Goal: Task Accomplishment & Management: Manage account settings

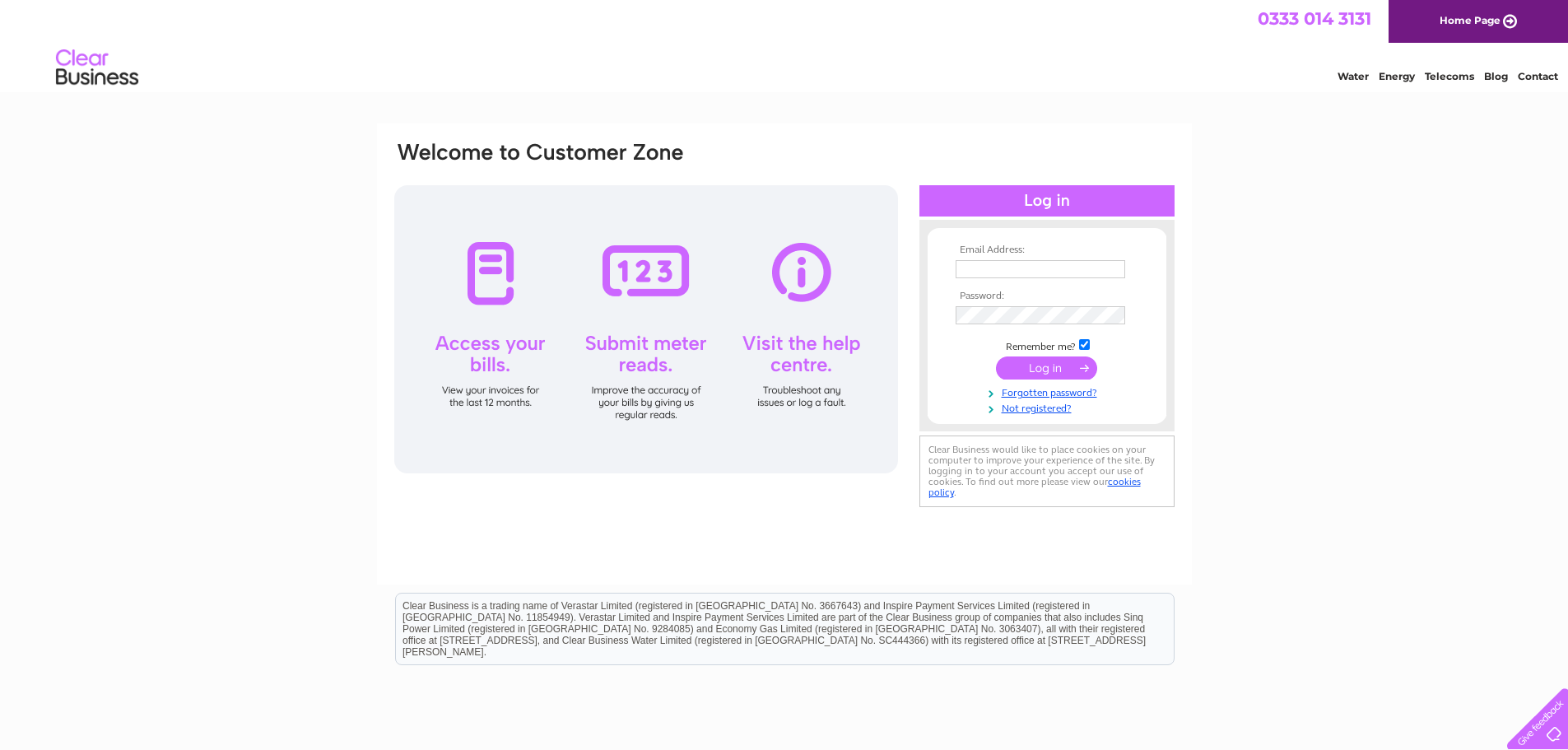
type input "[EMAIL_ADDRESS][DOMAIN_NAME]"
click at [1051, 373] on input "submit" at bounding box center [1047, 368] width 101 height 23
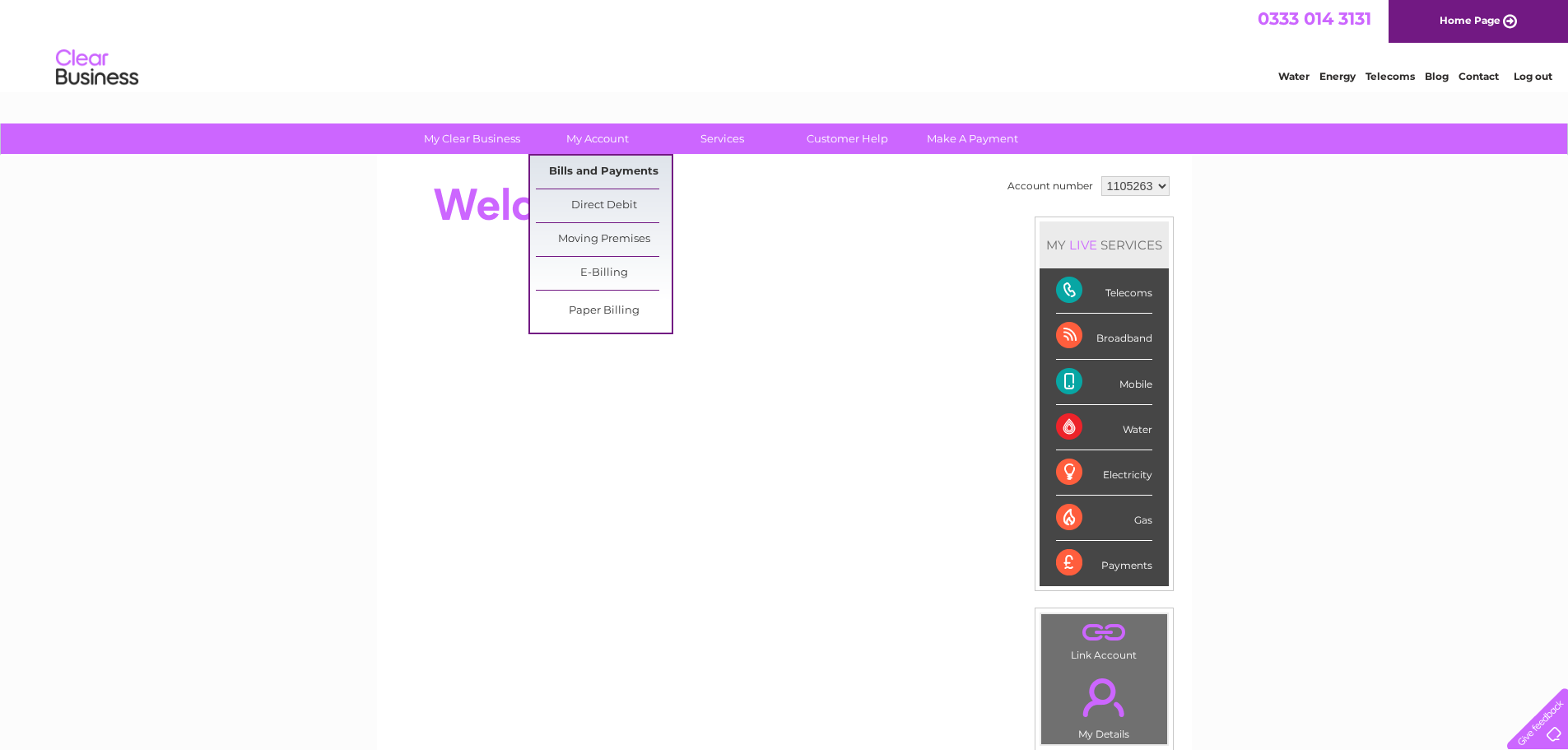
click at [607, 176] on link "Bills and Payments" at bounding box center [604, 171] width 136 height 33
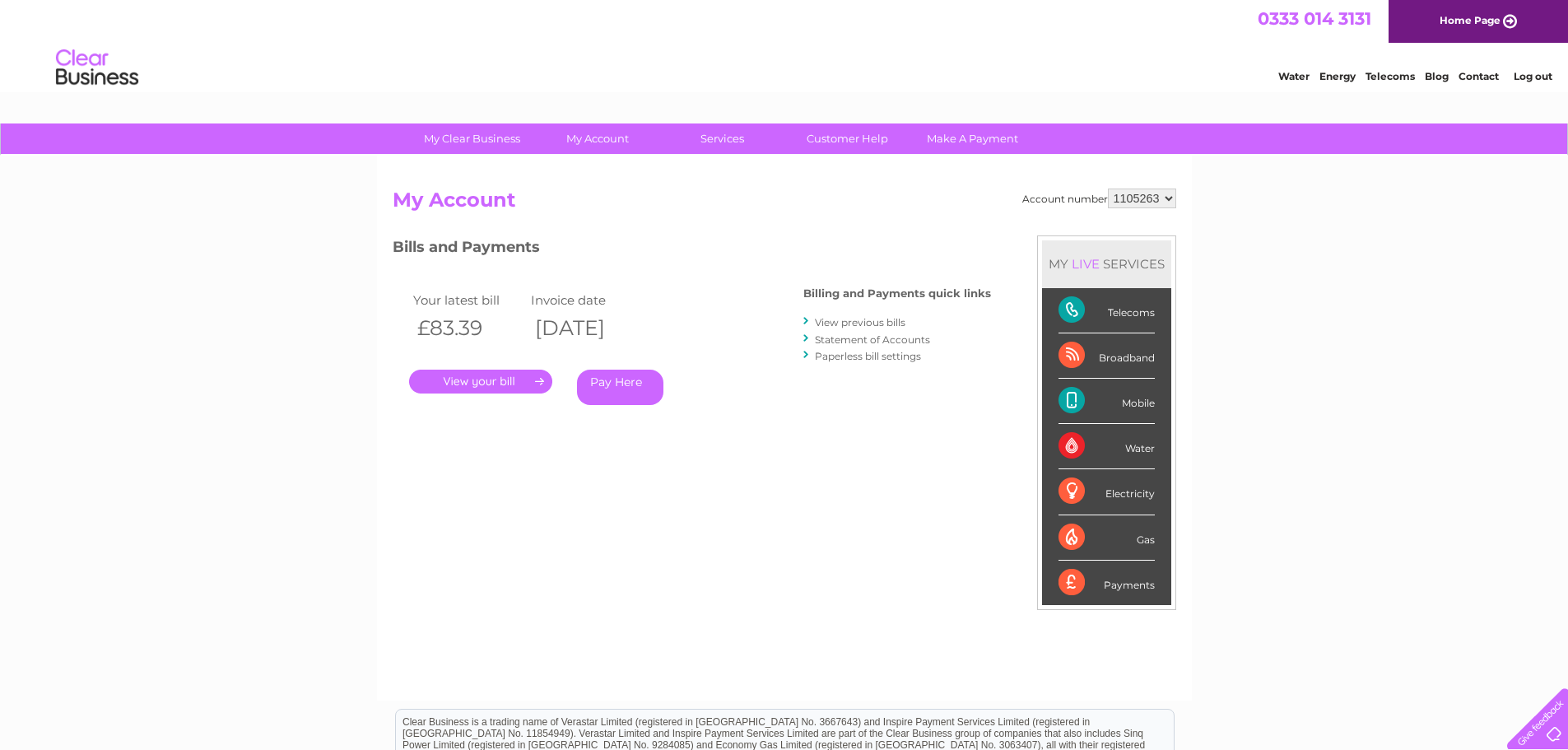
click at [494, 379] on link "." at bounding box center [481, 381] width 144 height 24
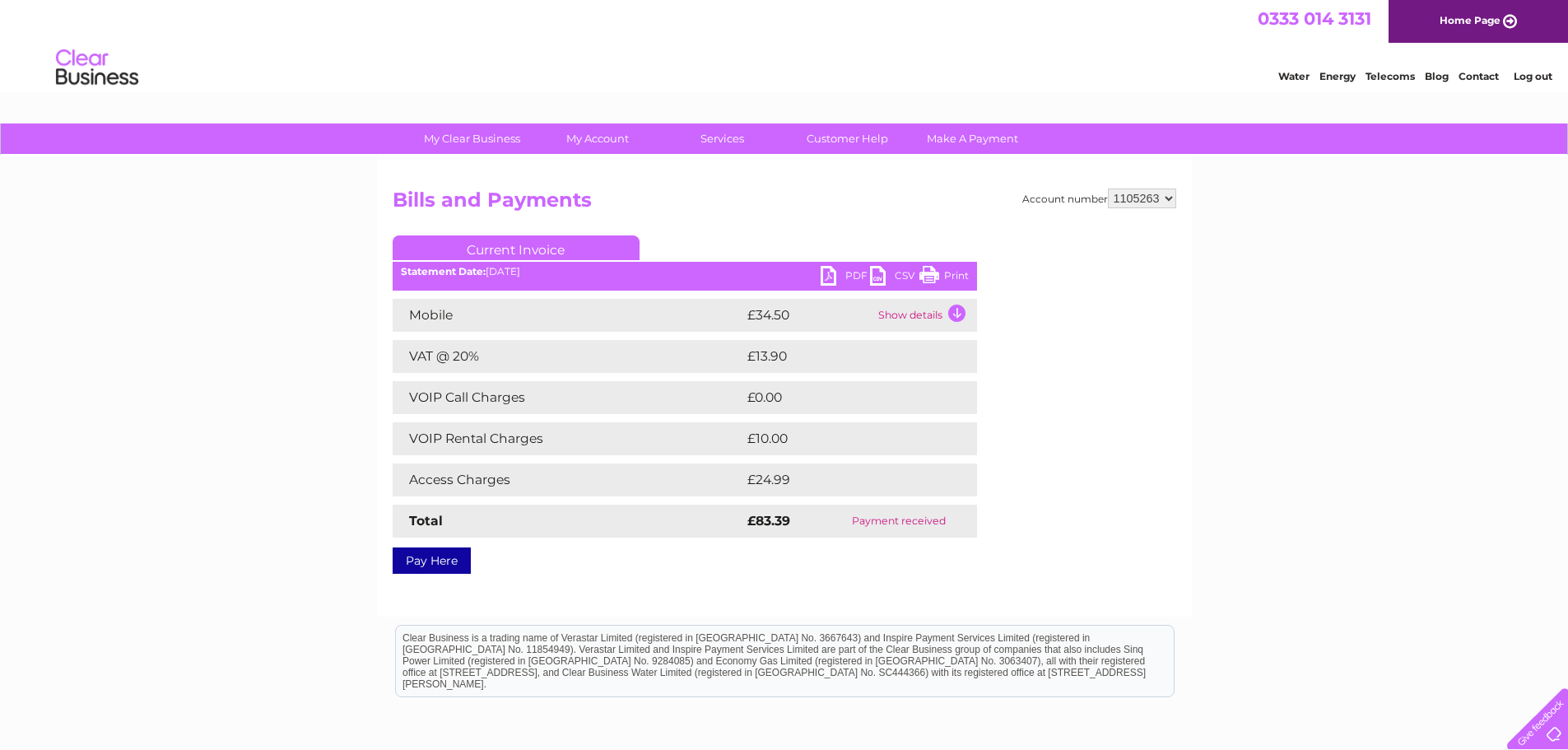
drag, startPoint x: 1446, startPoint y: 0, endPoint x: 1092, endPoint y: 472, distance: 590.0
click at [1089, 483] on div "Account number 1105263 Bills and Payments Current Invoice PDF CSV Print" at bounding box center [784, 377] width 784 height 379
click at [957, 279] on link "Print" at bounding box center [945, 277] width 50 height 24
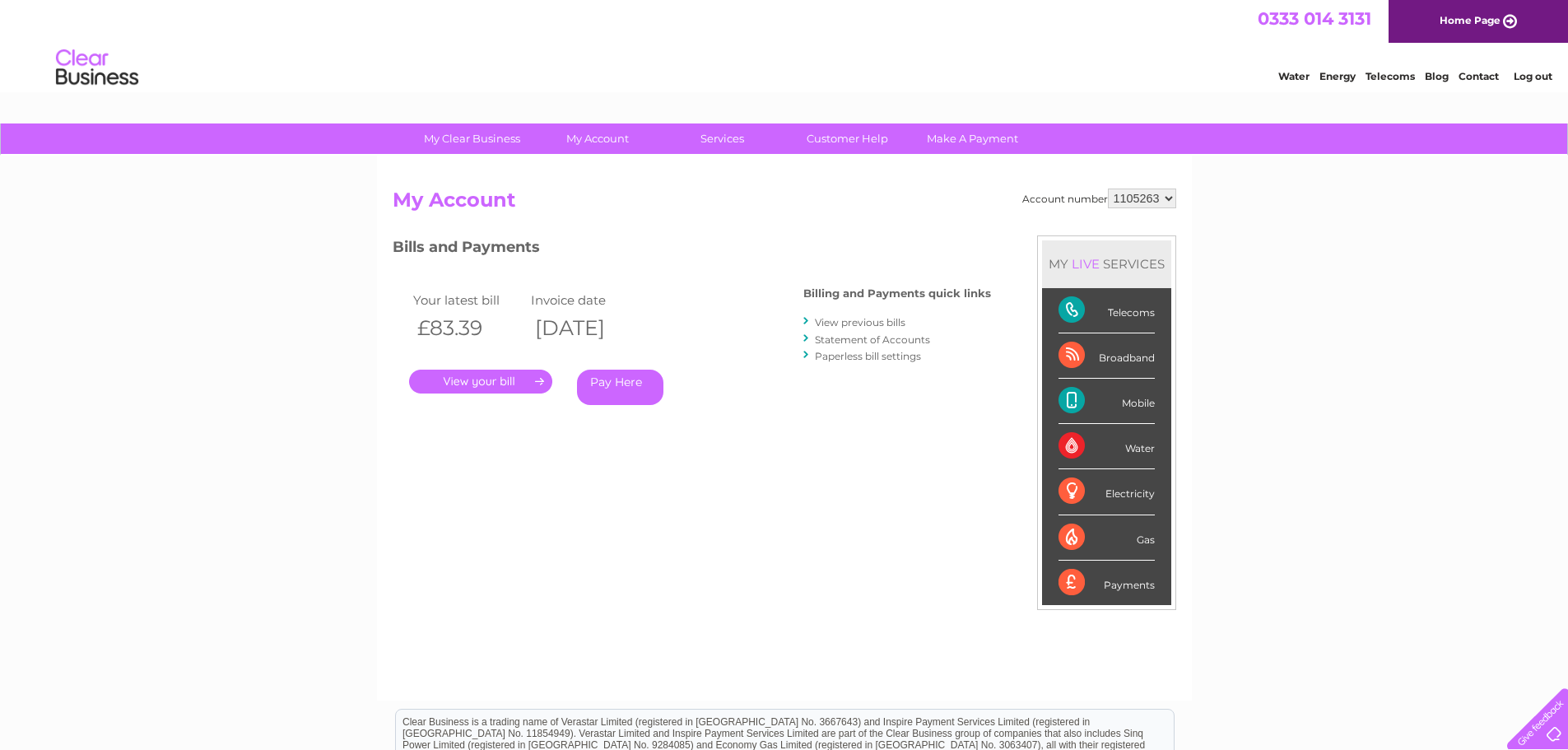
click at [861, 323] on link "View previous bills" at bounding box center [859, 322] width 90 height 12
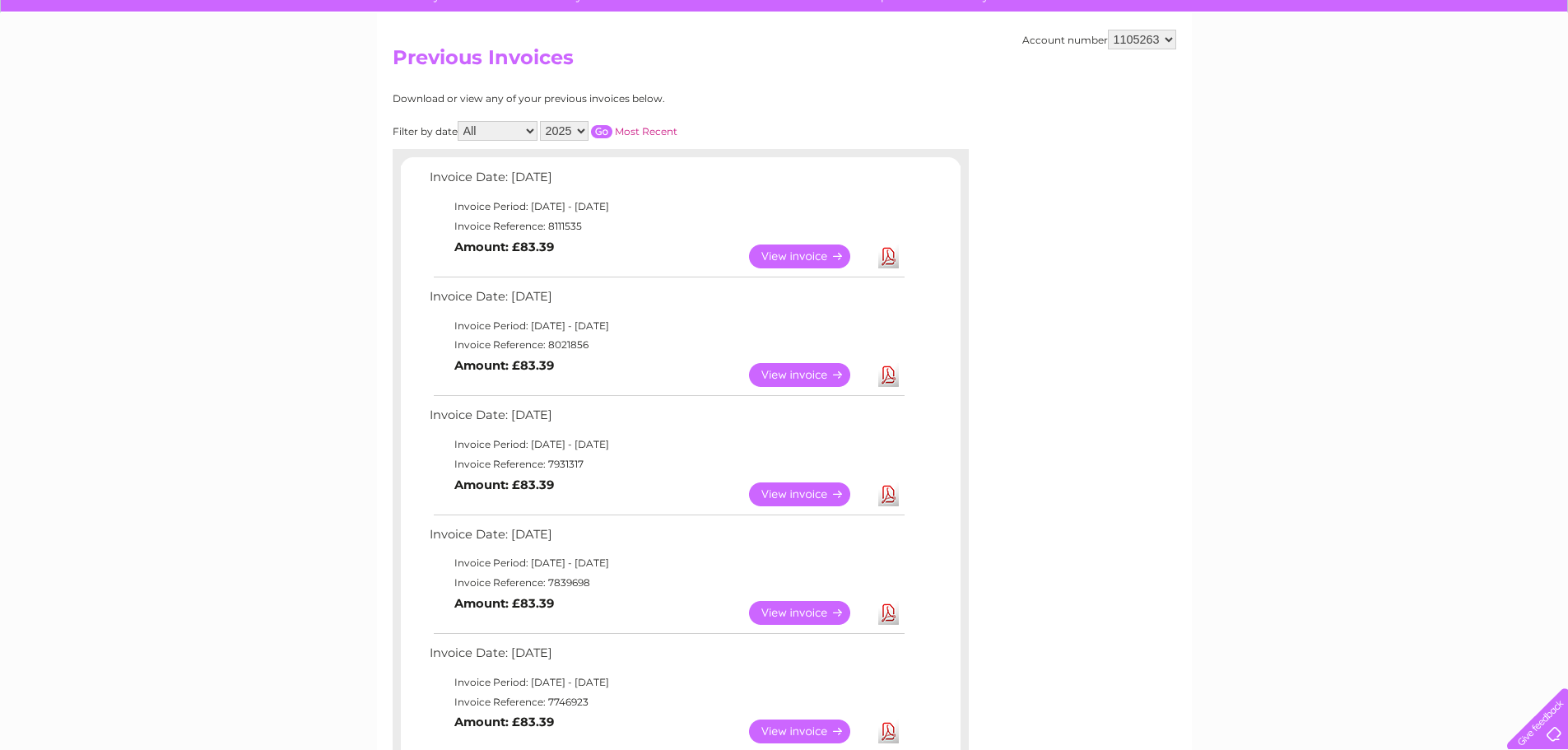
scroll to position [164, 0]
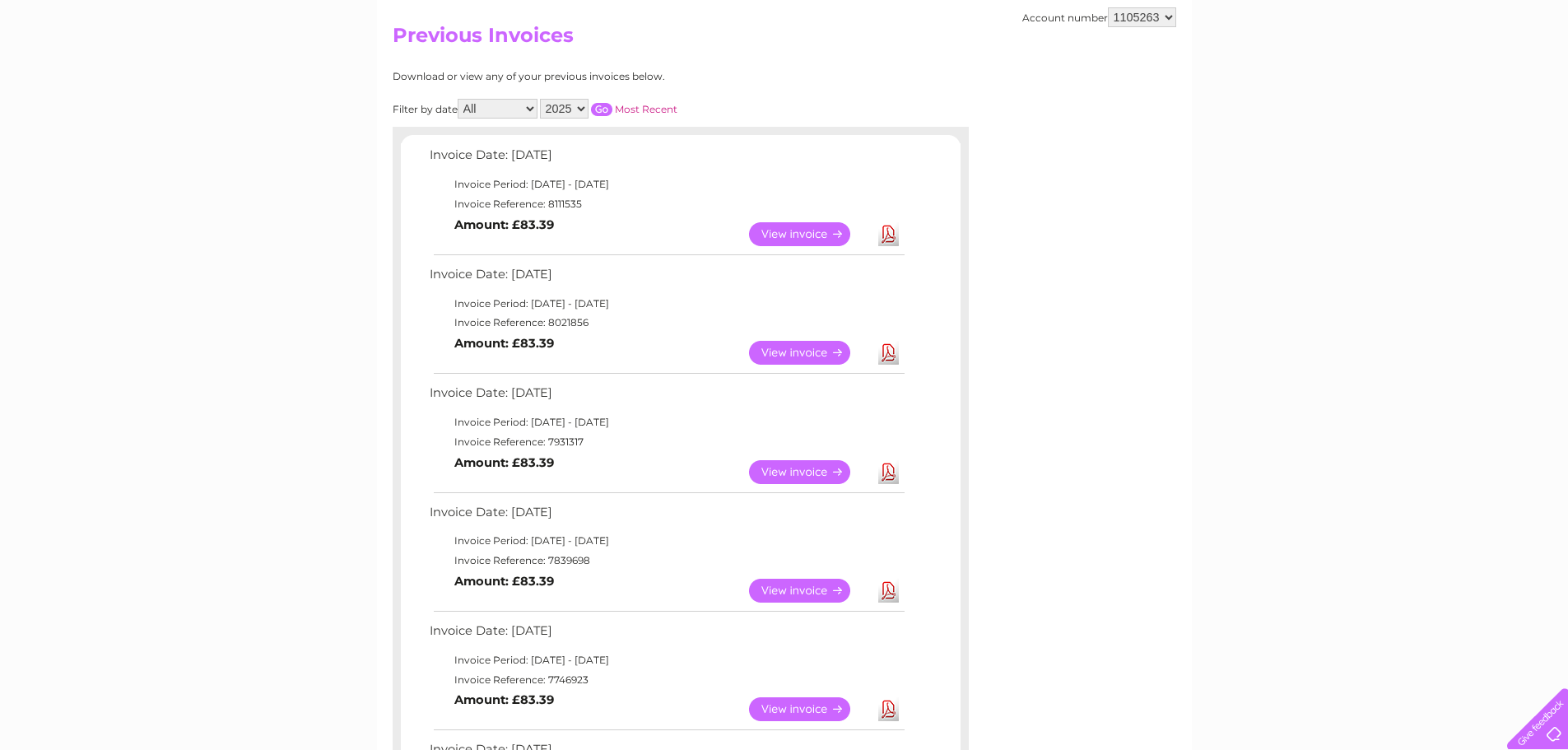
click at [806, 353] on link "View" at bounding box center [810, 353] width 121 height 24
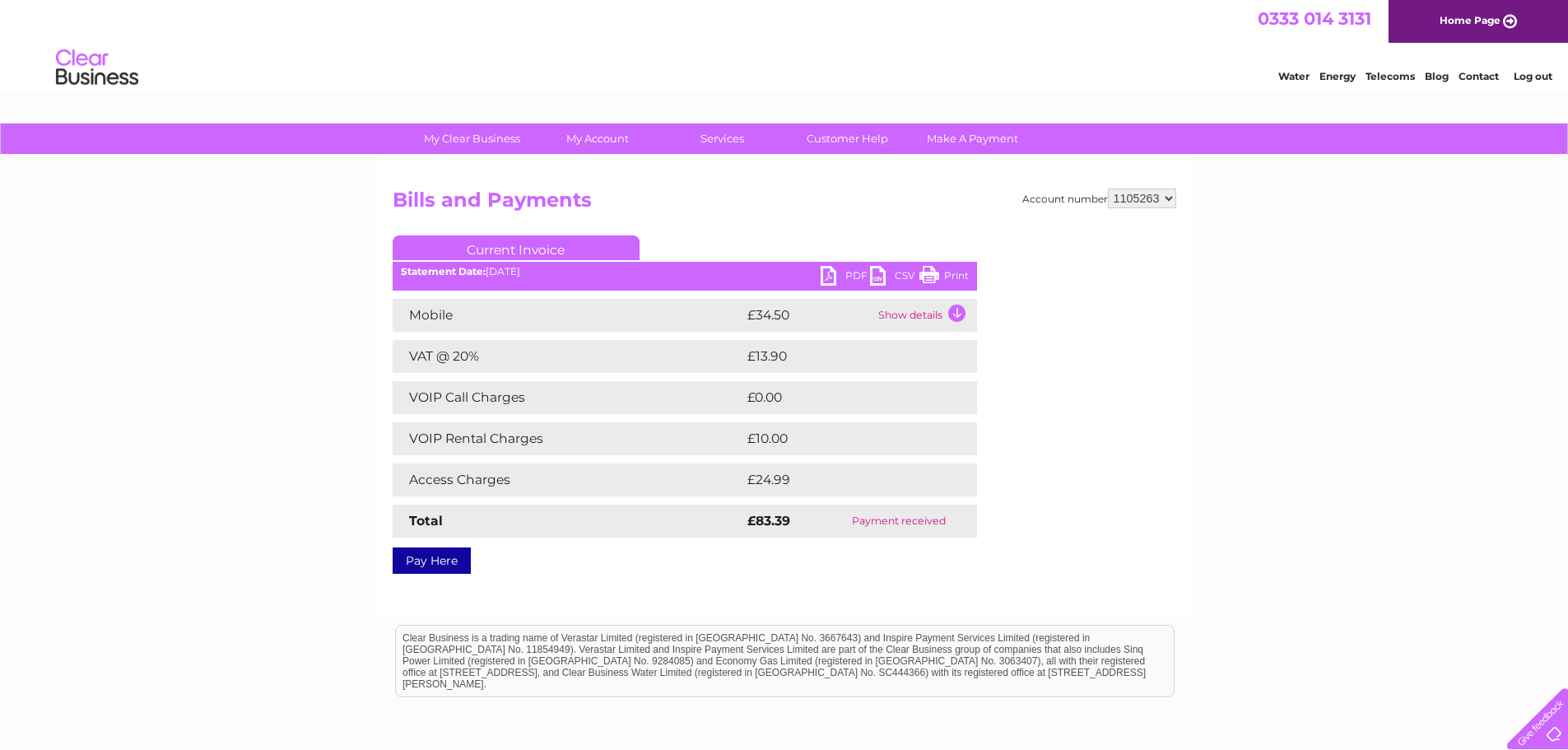
click at [950, 281] on link "Print" at bounding box center [945, 277] width 50 height 24
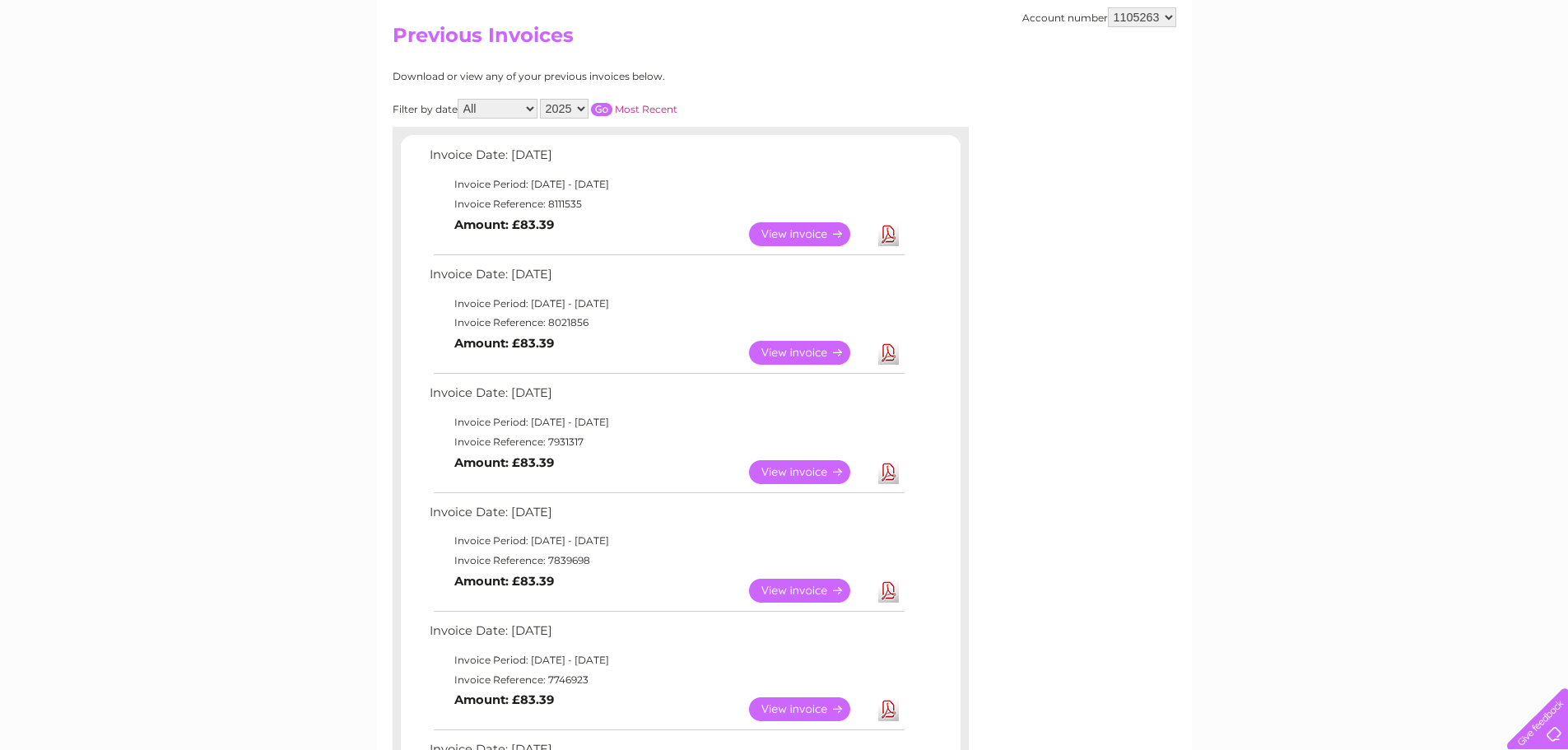
click at [807, 471] on link "View" at bounding box center [810, 472] width 121 height 24
click at [802, 227] on link "View" at bounding box center [810, 234] width 121 height 24
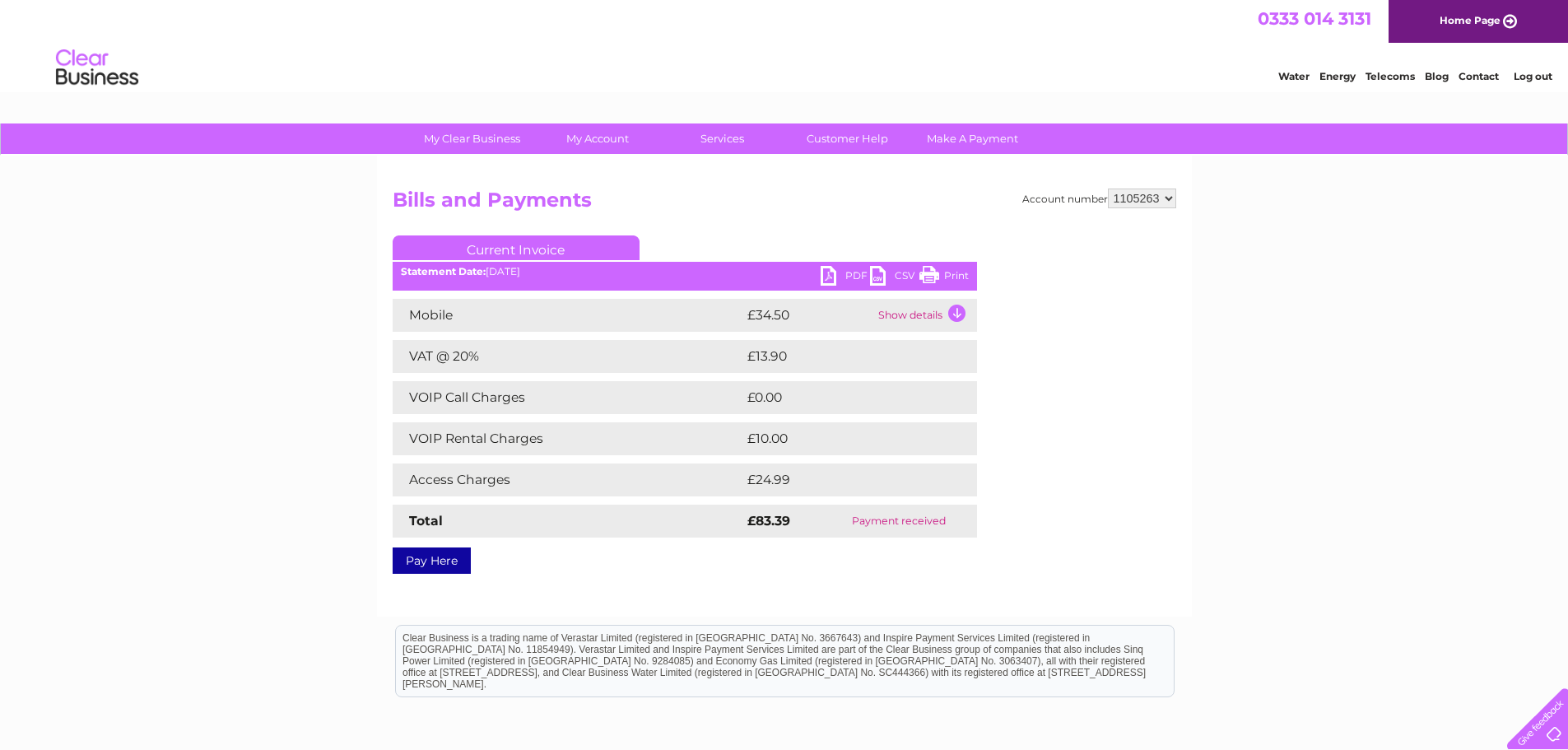
click at [947, 269] on link "Print" at bounding box center [945, 277] width 50 height 24
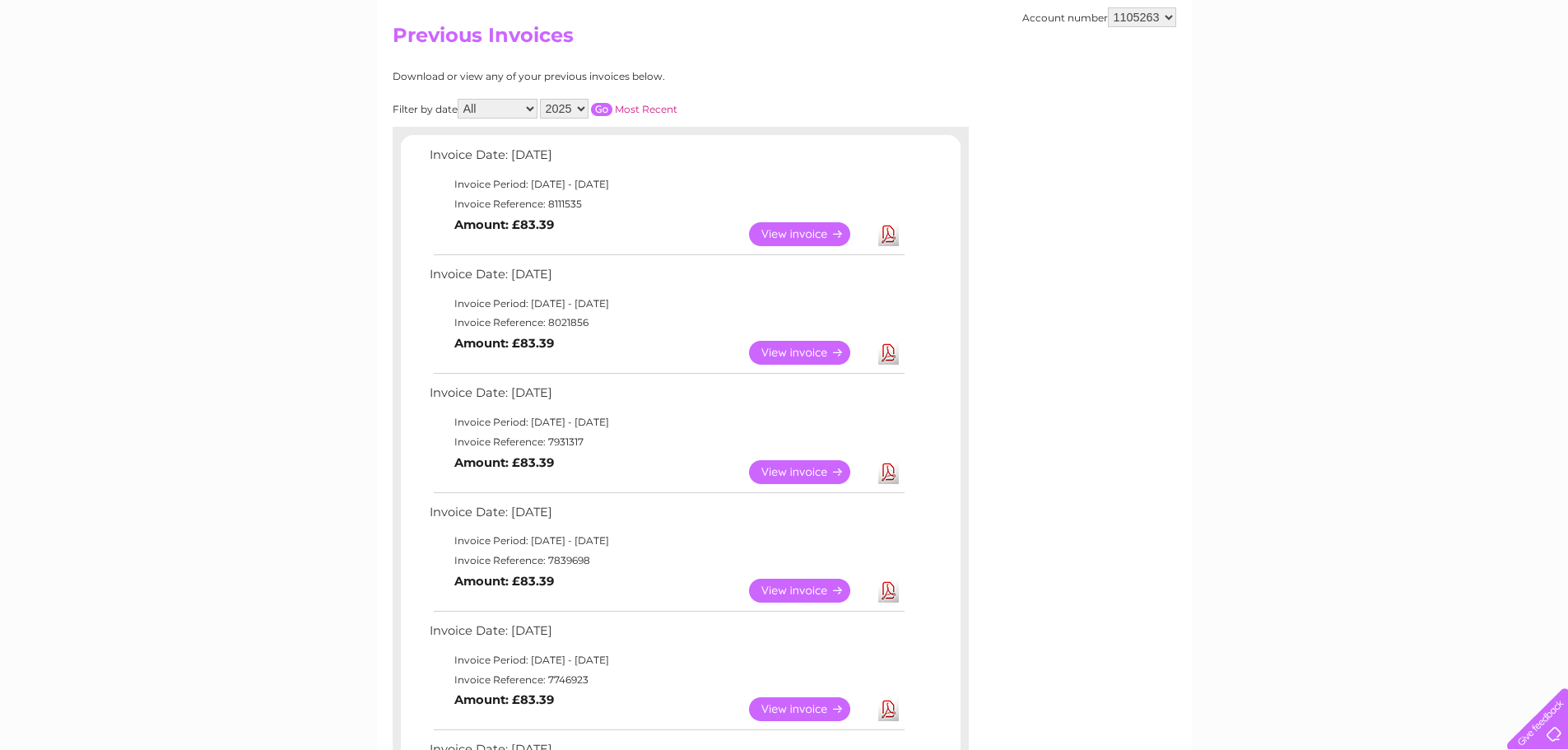
click at [821, 235] on link "View" at bounding box center [810, 234] width 121 height 24
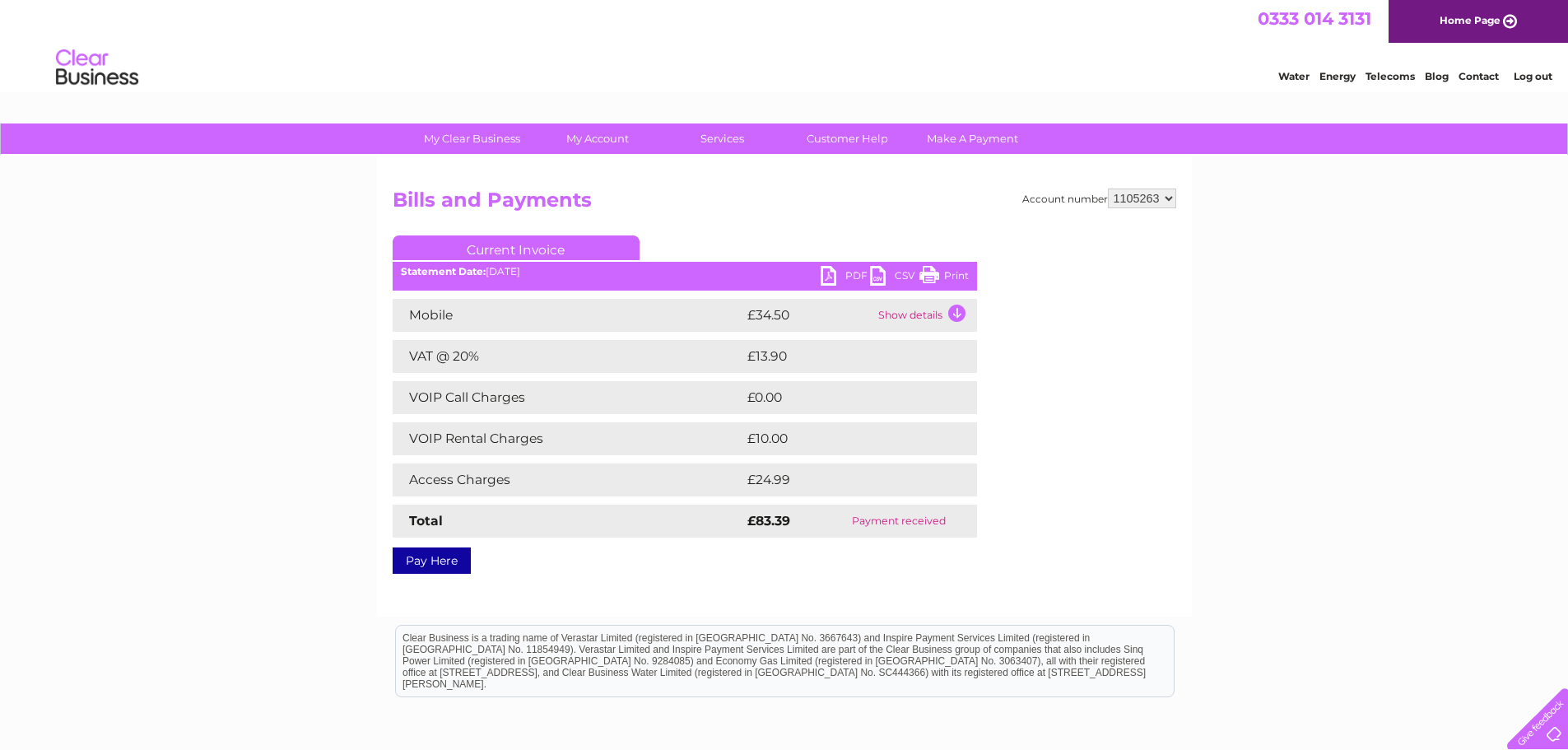
click at [957, 270] on link "Print" at bounding box center [945, 277] width 50 height 24
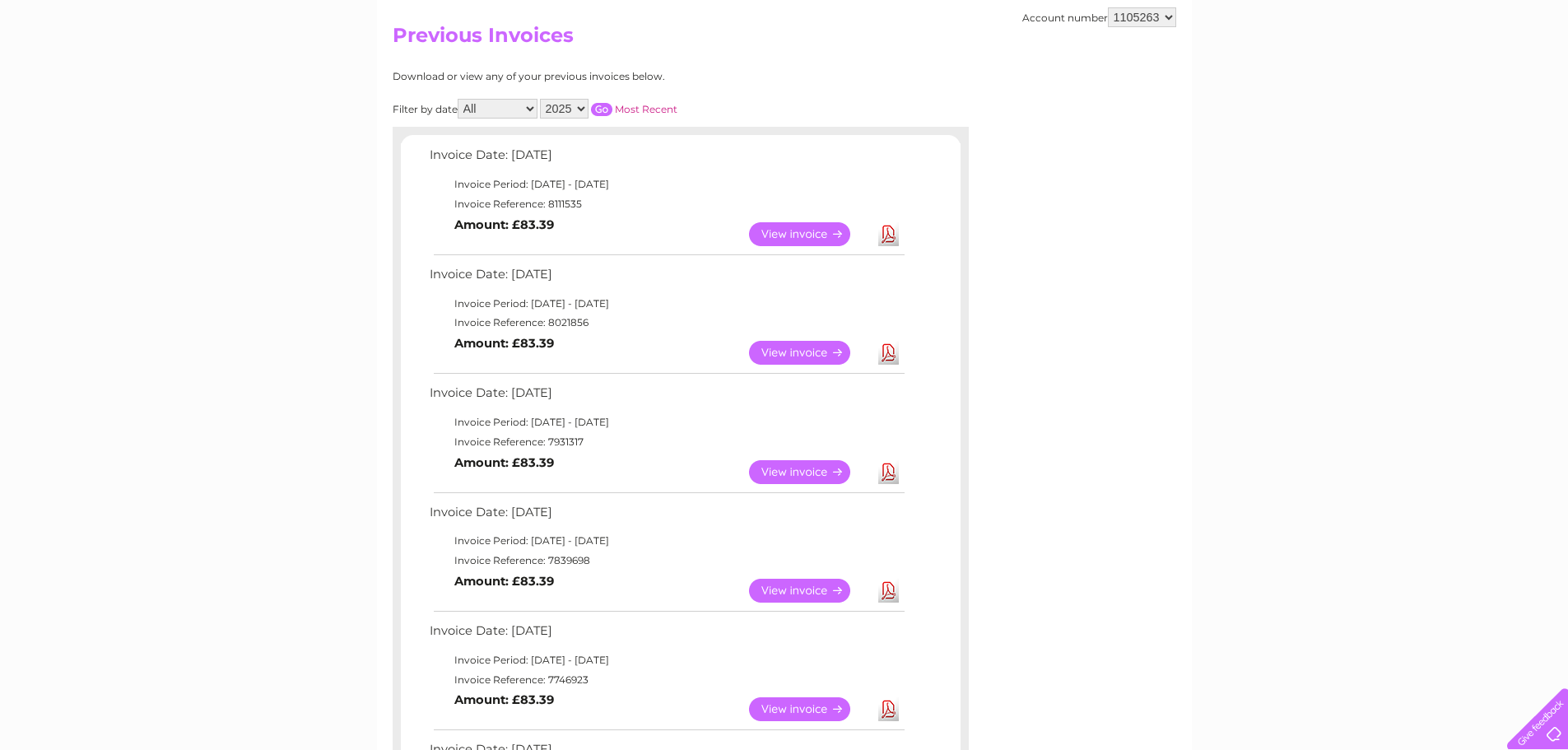
click at [816, 352] on link "View" at bounding box center [810, 353] width 121 height 24
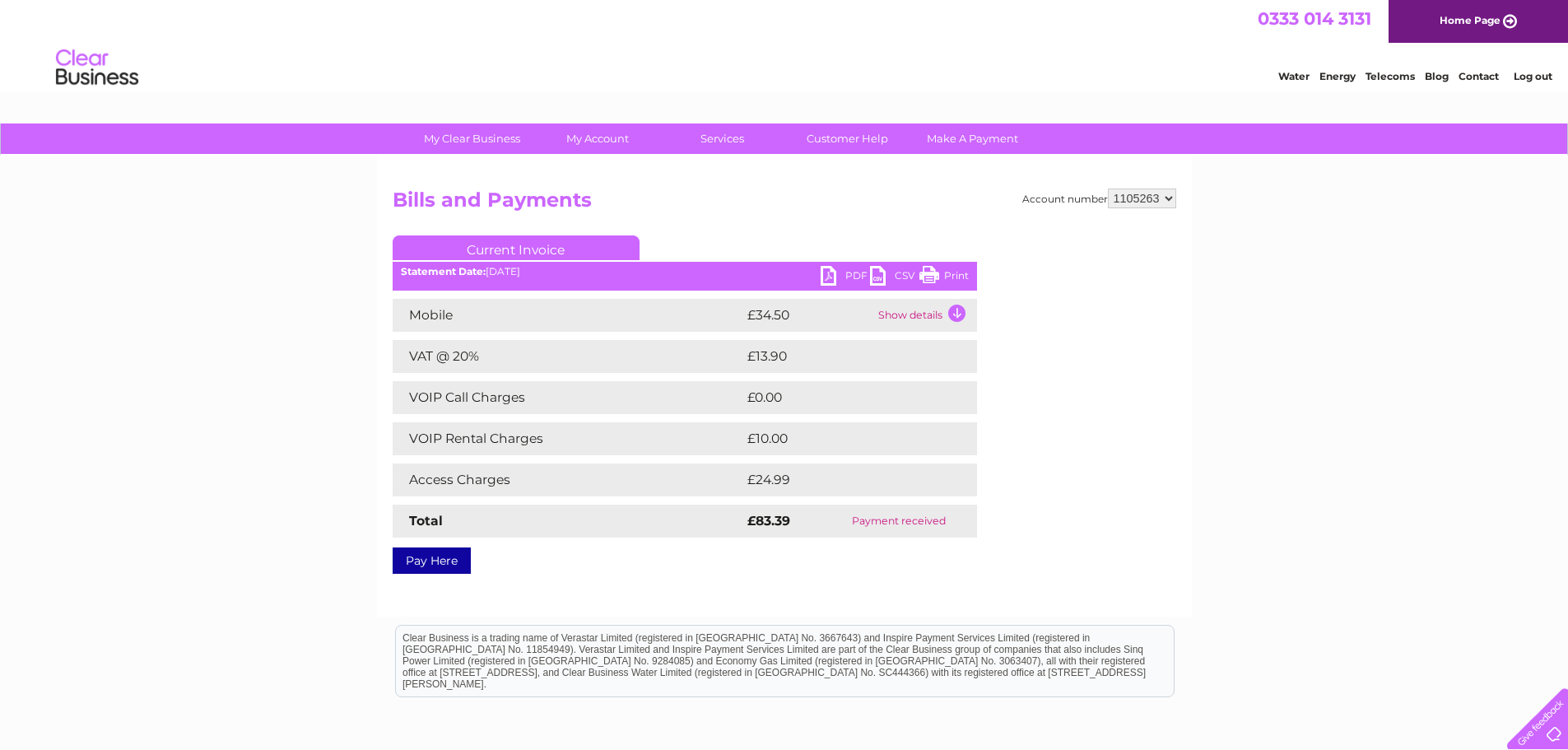
click at [954, 277] on link "Print" at bounding box center [945, 277] width 50 height 24
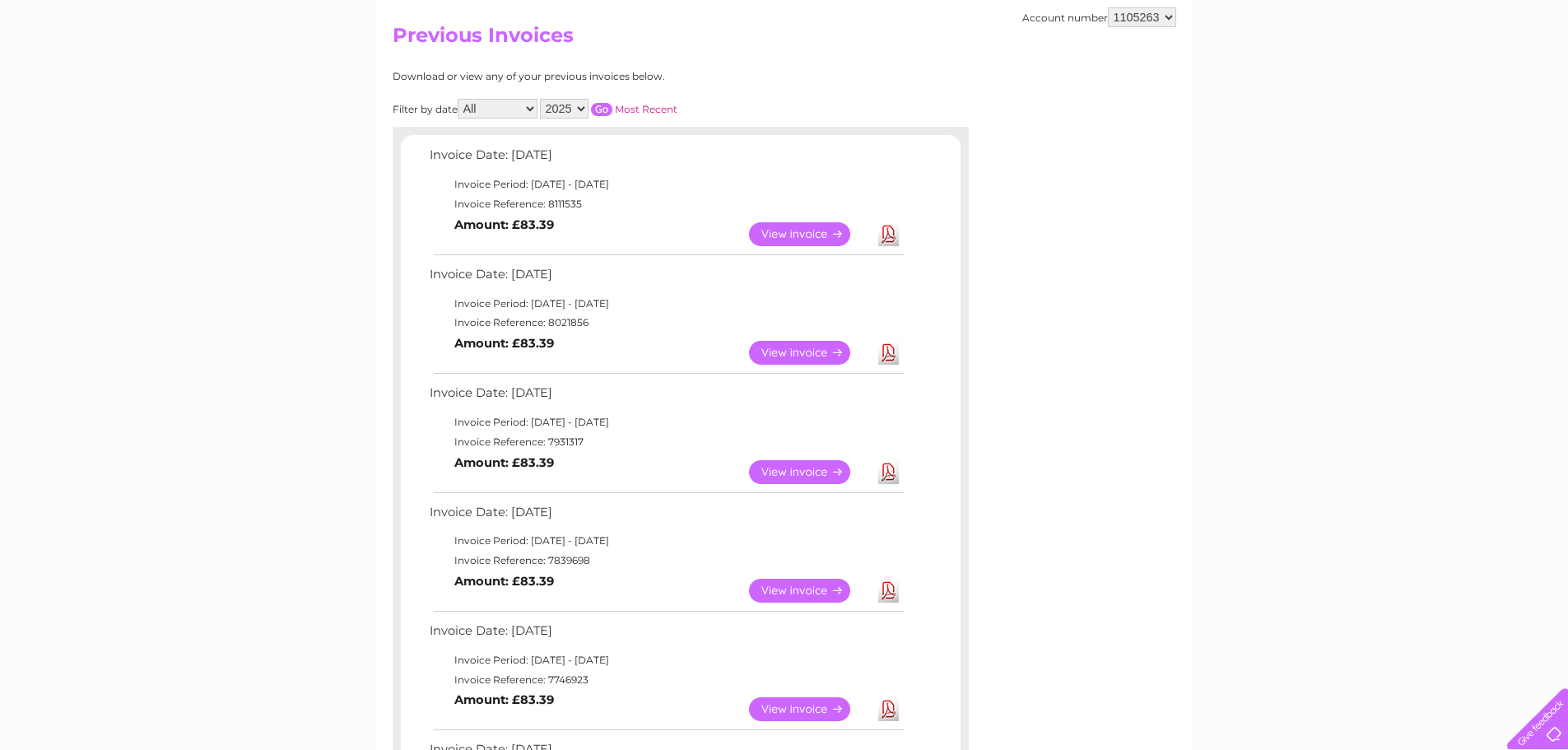
click at [797, 474] on link "View" at bounding box center [810, 472] width 121 height 24
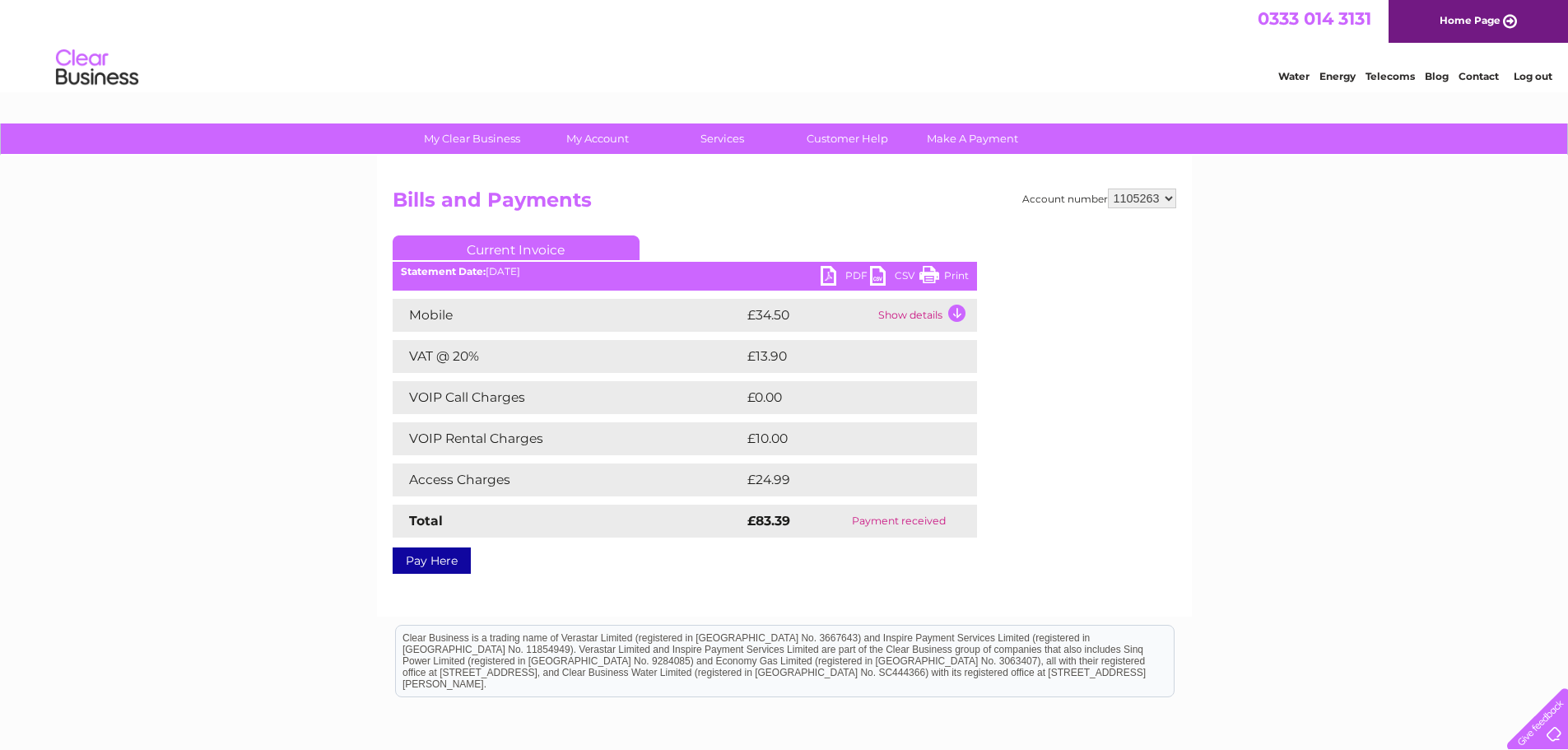
click at [953, 270] on link "Print" at bounding box center [945, 277] width 50 height 24
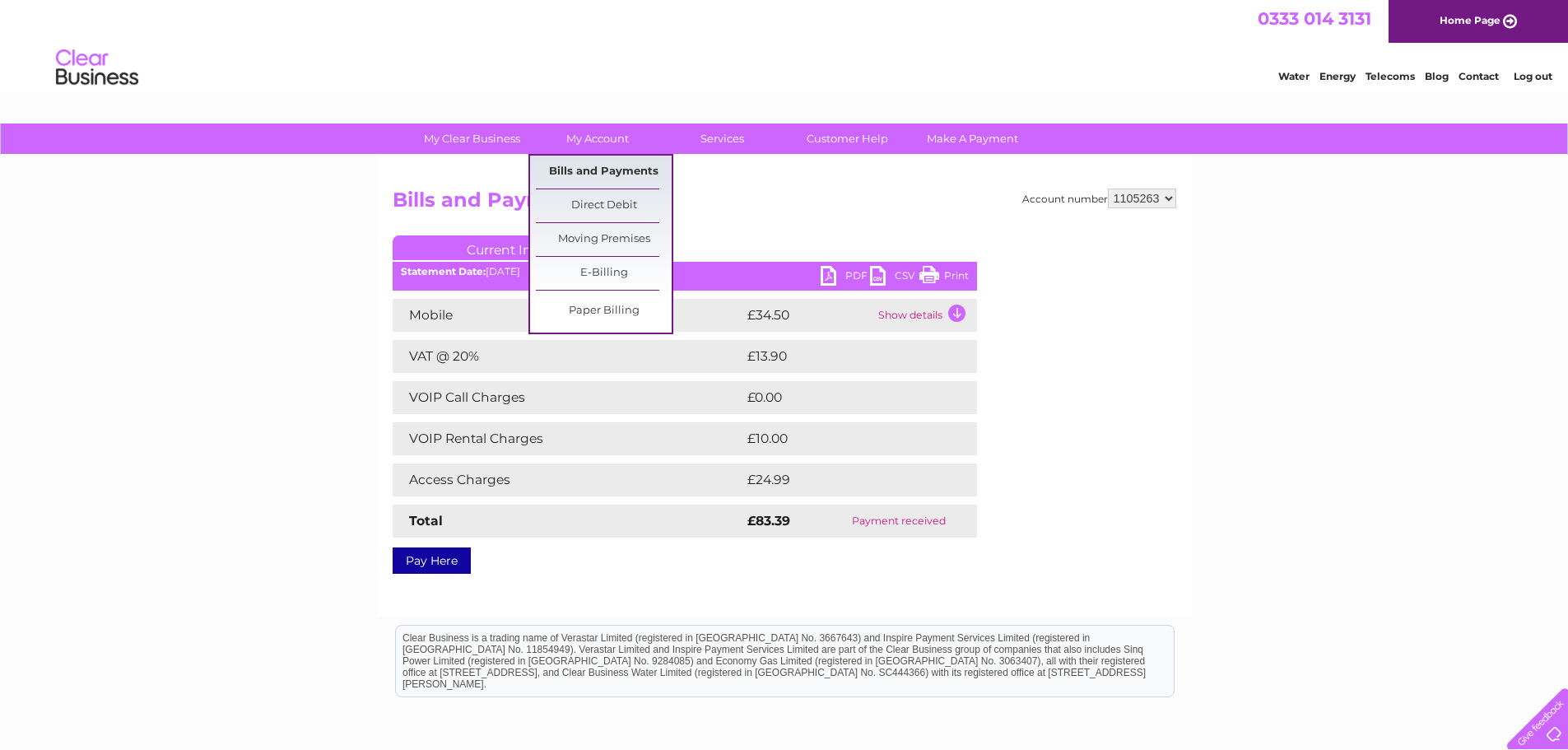
click at [585, 176] on link "Bills and Payments" at bounding box center [604, 171] width 136 height 33
